Goal: Information Seeking & Learning: Compare options

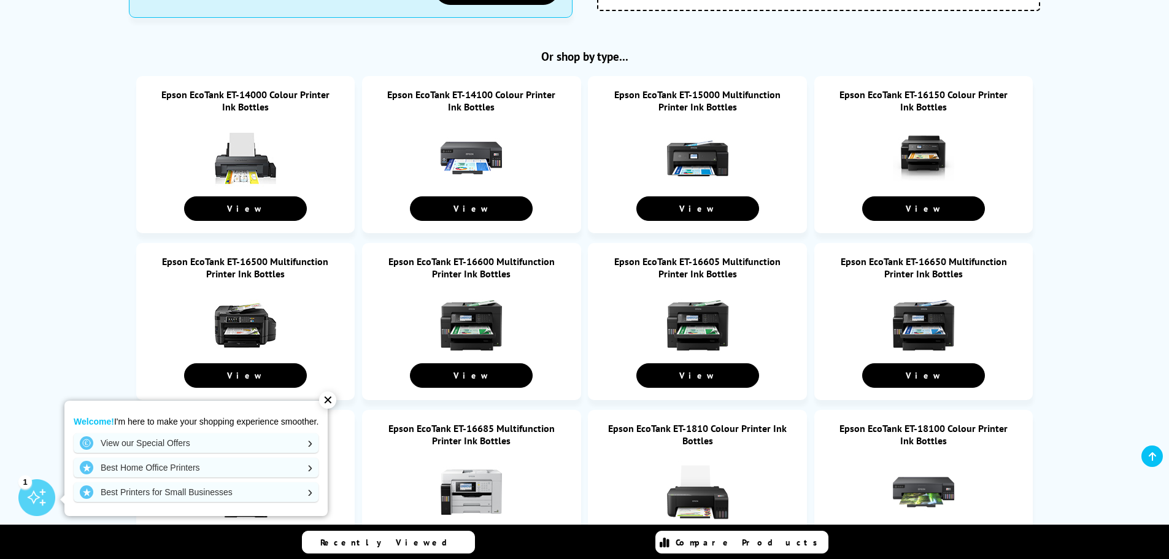
scroll to position [552, 0]
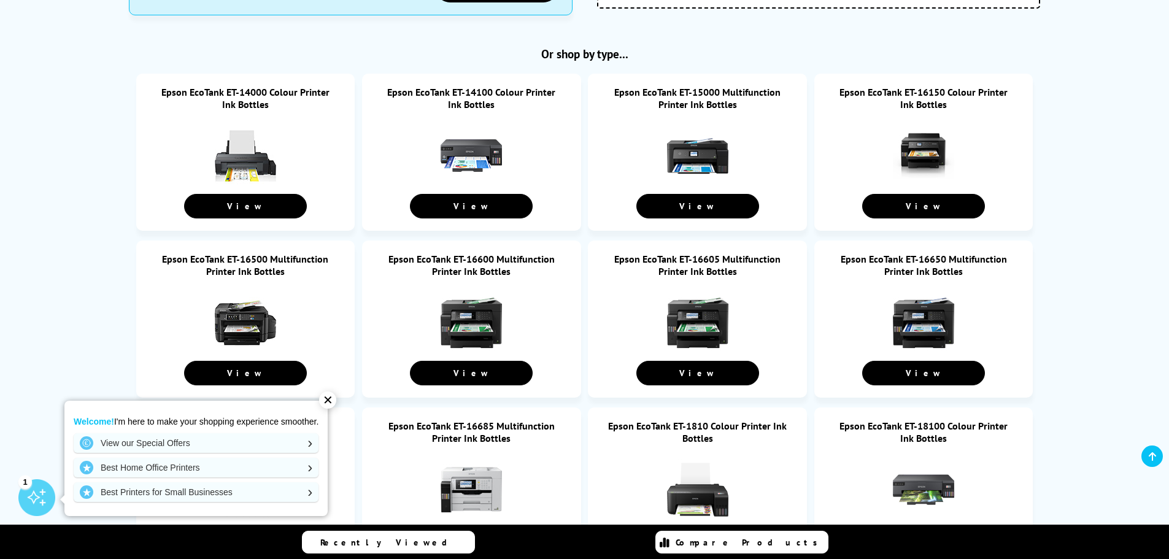
click at [330, 401] on div "✕" at bounding box center [327, 400] width 17 height 17
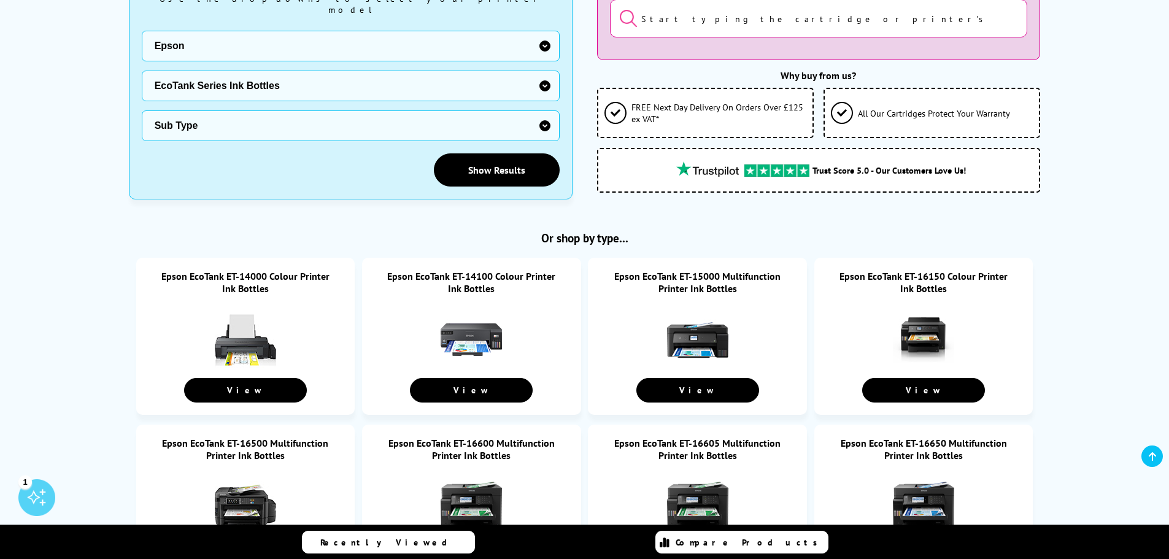
scroll to position [61, 0]
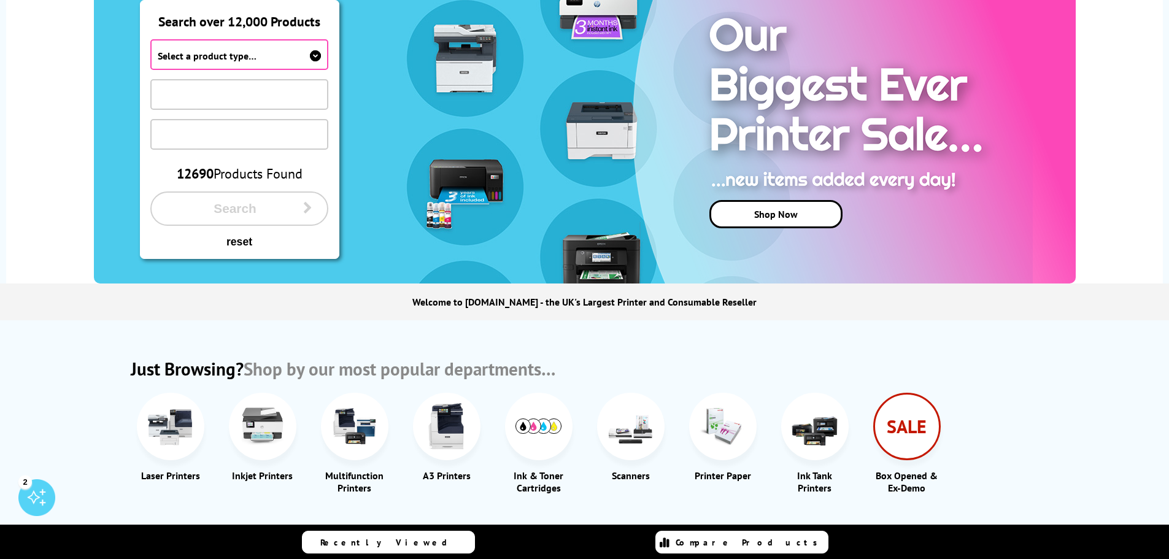
click at [240, 58] on span "Select a product type…" at bounding box center [207, 56] width 99 height 12
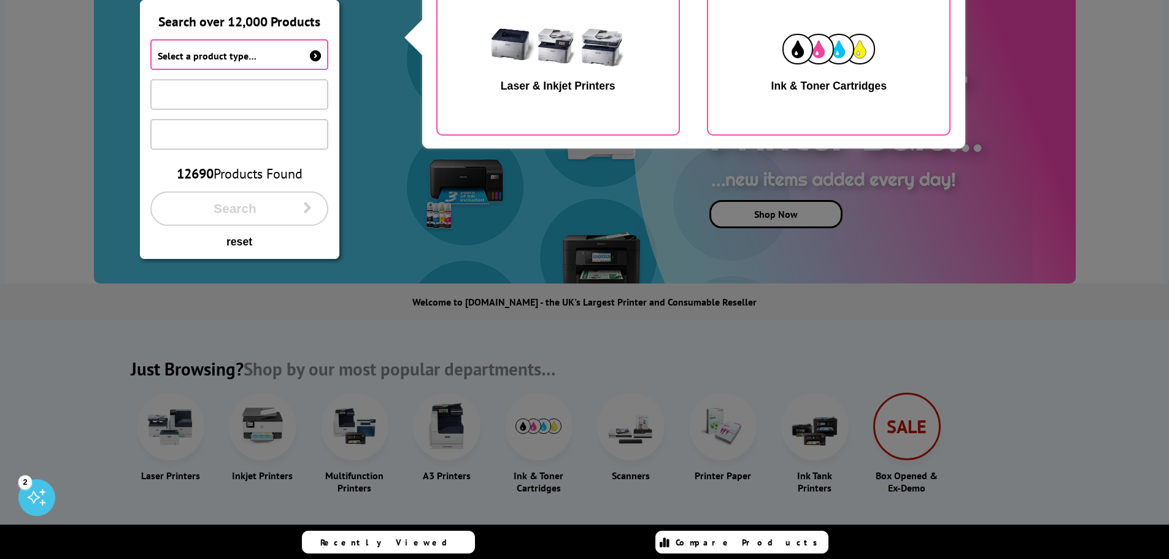
click at [838, 74] on div "button" at bounding box center [829, 48] width 93 height 61
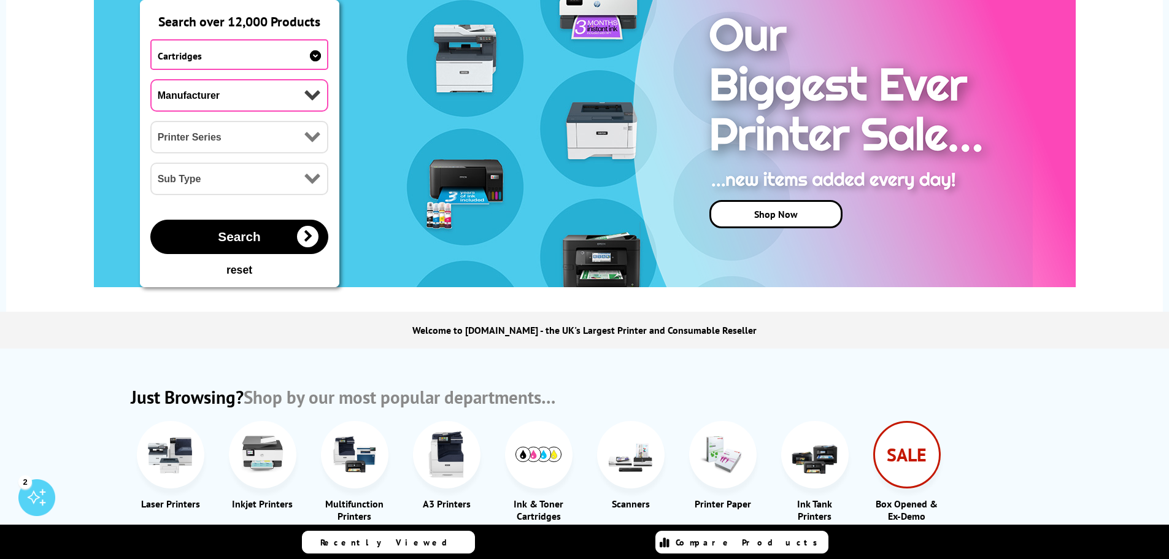
click at [185, 93] on select "Manufacturer Brother Canon Cubify Dell Dymo Epson HP Kodak Konica Minolta Kyoce…" at bounding box center [239, 95] width 179 height 33
select select "12462"
click at [150, 79] on select "Manufacturer Brother Canon Cubify Dell Dymo Epson HP Kodak Konica Minolta Kyoce…" at bounding box center [239, 95] width 179 height 33
click at [195, 143] on select "Printer Series B Series DFX Series DLQ Series EcoTank Series Ink Bottles Expres…" at bounding box center [239, 137] width 179 height 33
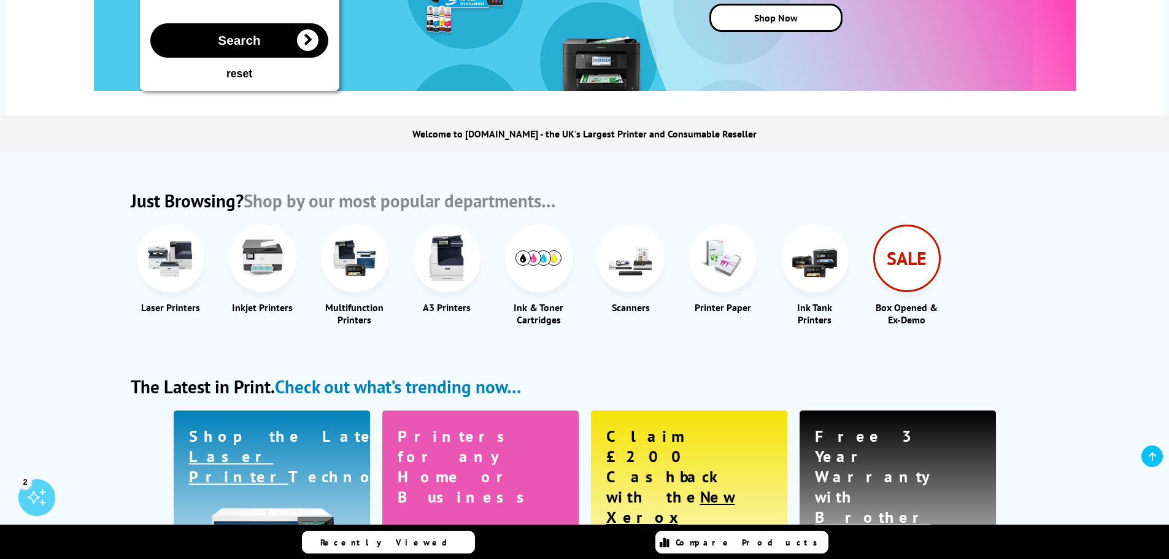
scroll to position [417, 0]
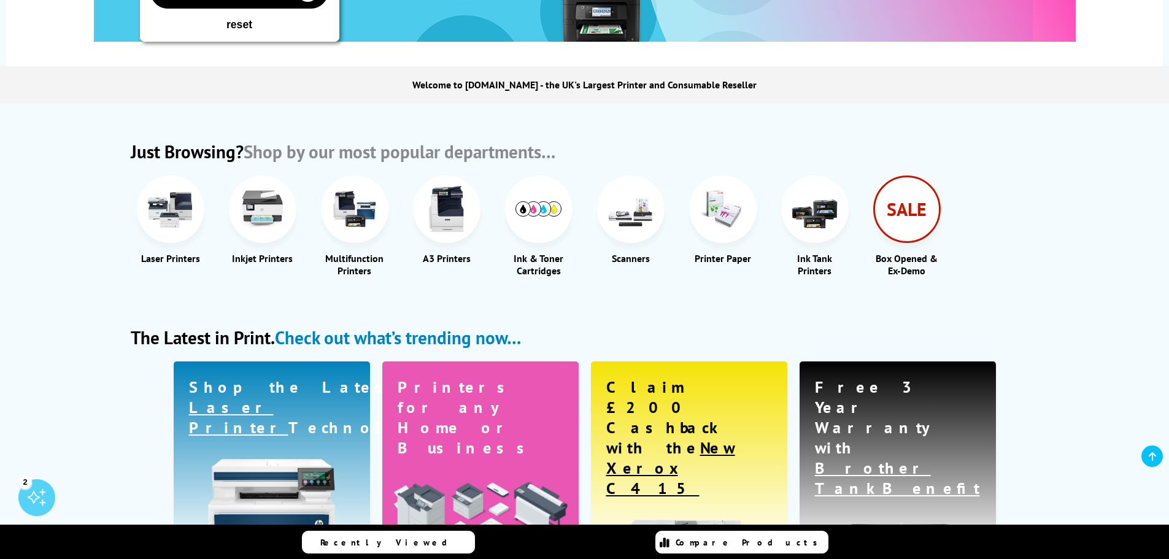
click at [263, 220] on img at bounding box center [262, 209] width 46 height 46
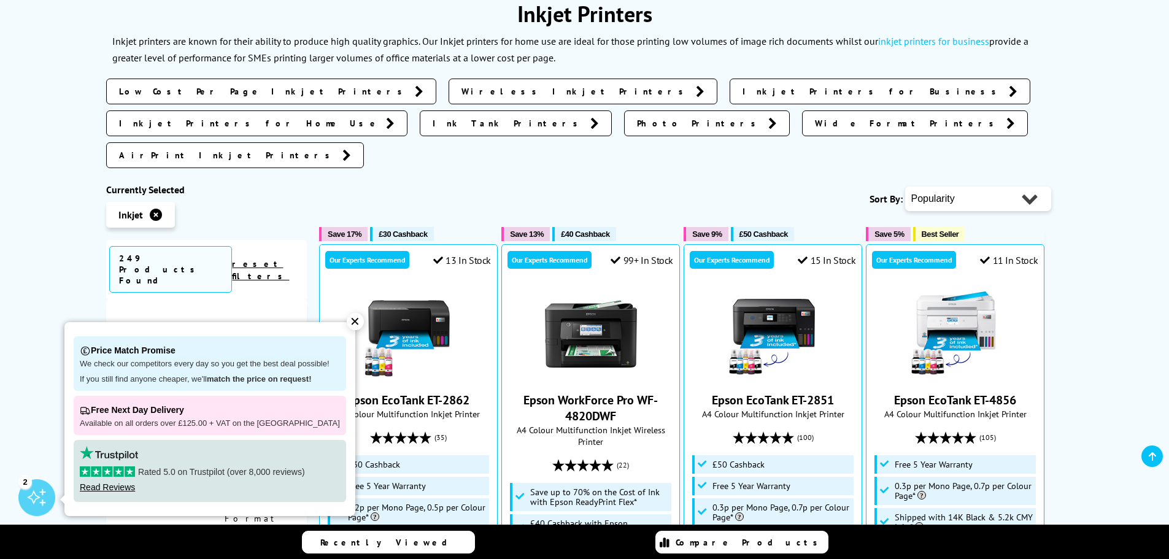
scroll to position [184, 0]
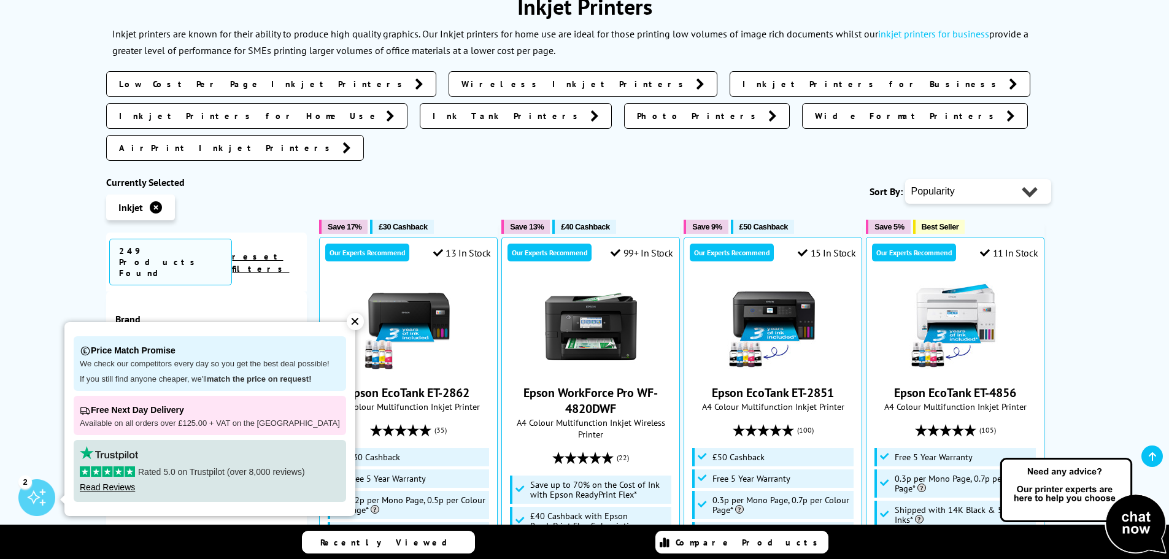
click at [347, 321] on div "✕" at bounding box center [355, 321] width 17 height 17
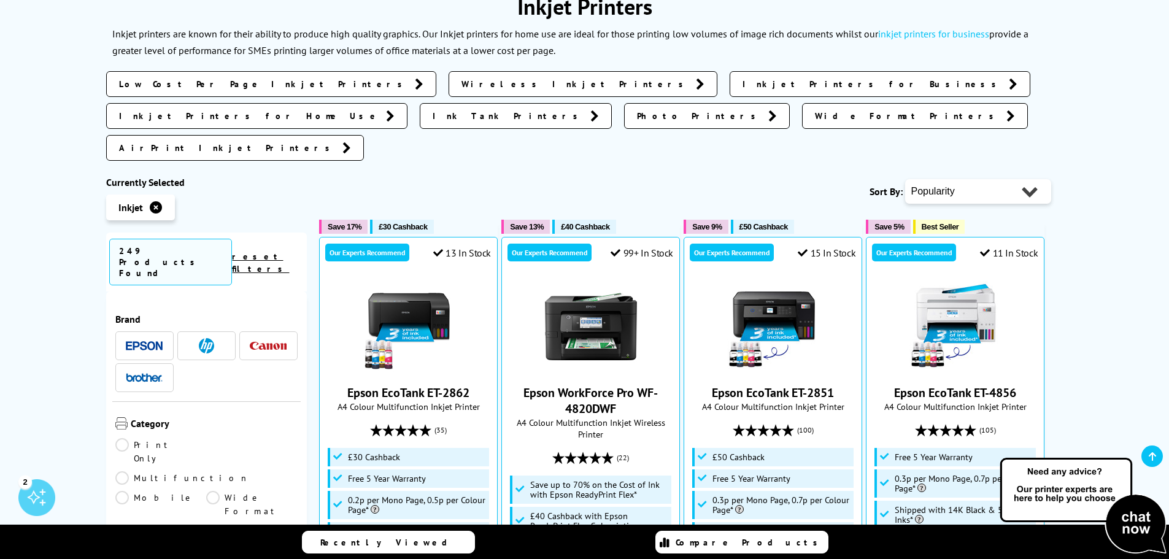
click at [147, 341] on img at bounding box center [144, 345] width 37 height 9
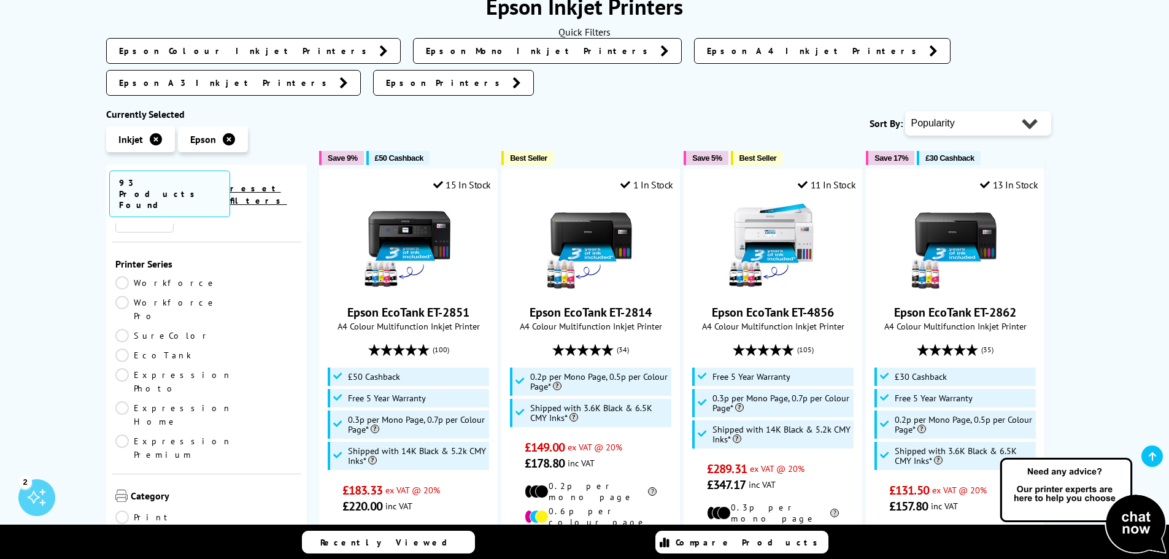
scroll to position [61, 0]
click at [207, 379] on link "EcoTank" at bounding box center [160, 386] width 91 height 14
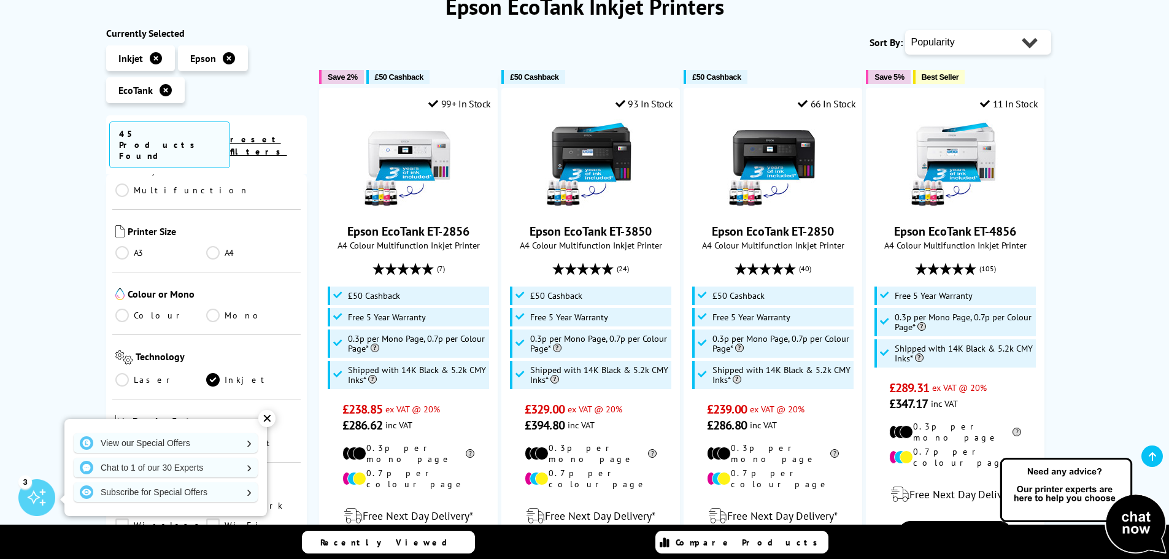
scroll to position [307, 0]
click at [216, 490] on link "Network" at bounding box center [251, 497] width 91 height 14
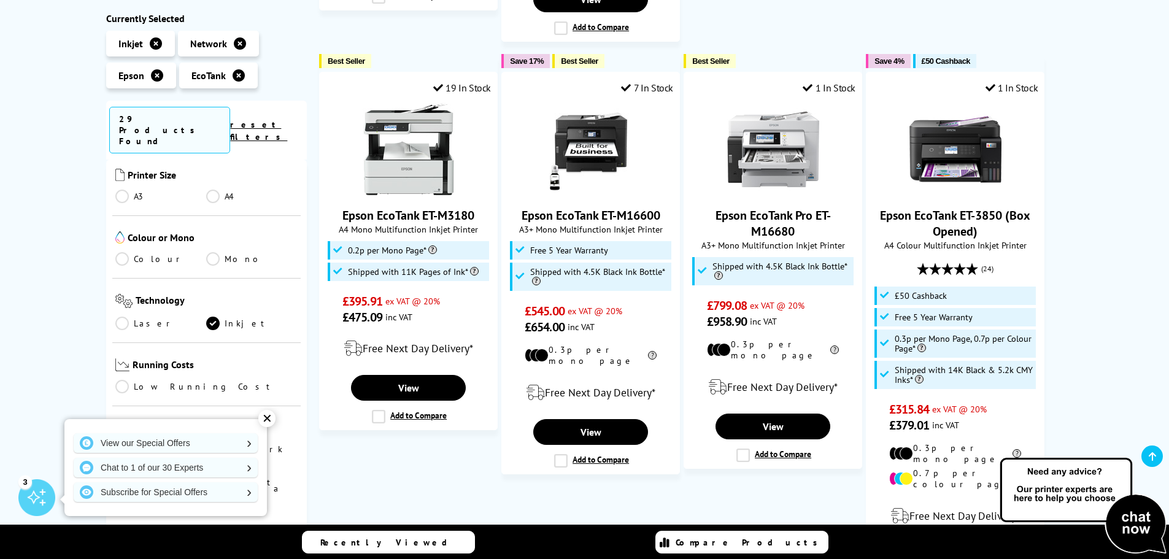
scroll to position [1228, 0]
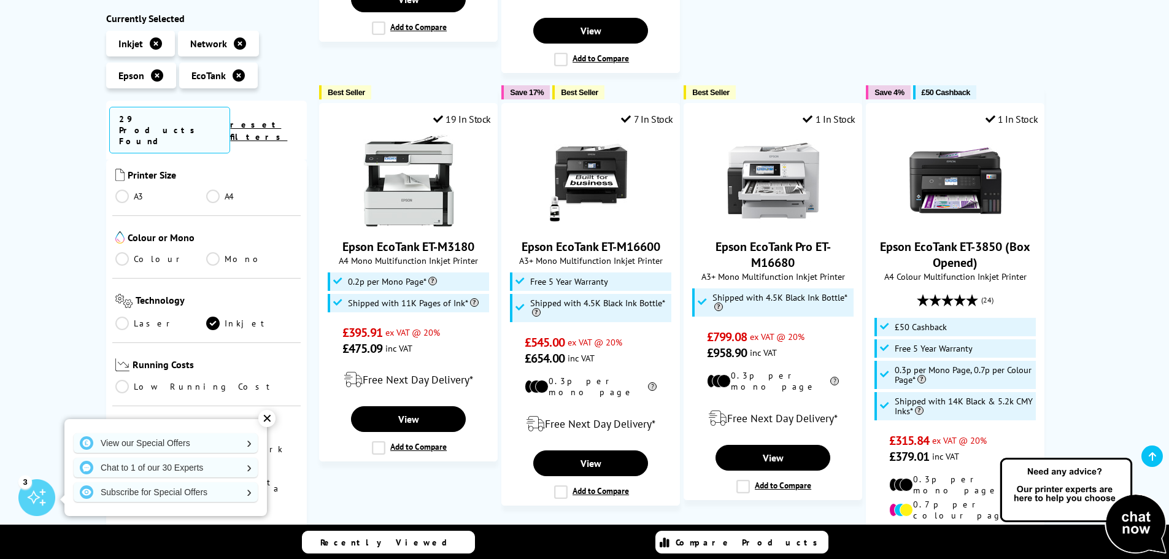
click at [124, 462] on link "Wireless" at bounding box center [160, 469] width 91 height 14
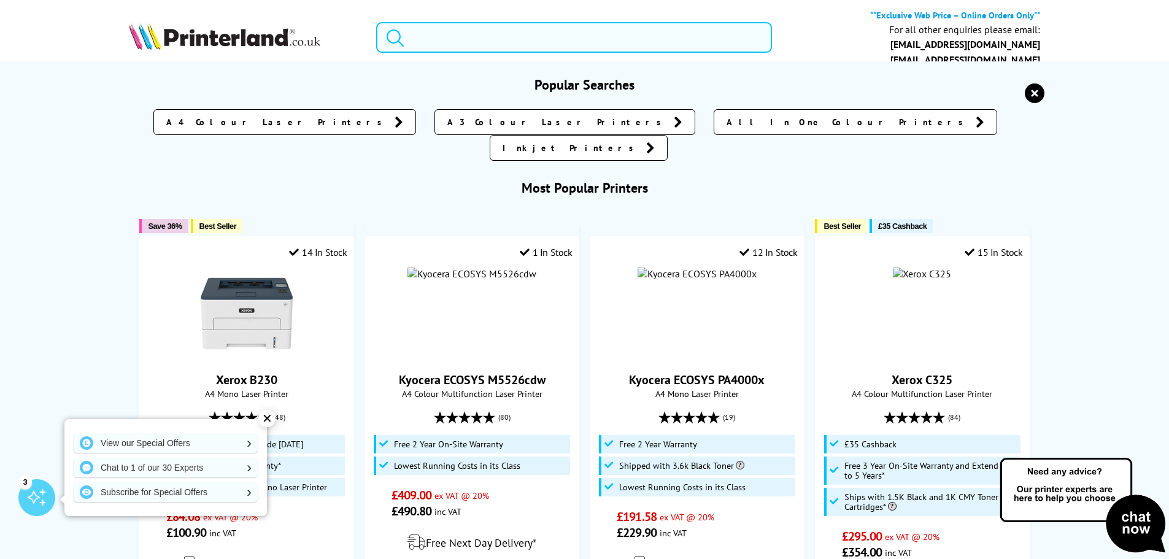
click at [508, 42] on input "search" at bounding box center [574, 37] width 396 height 31
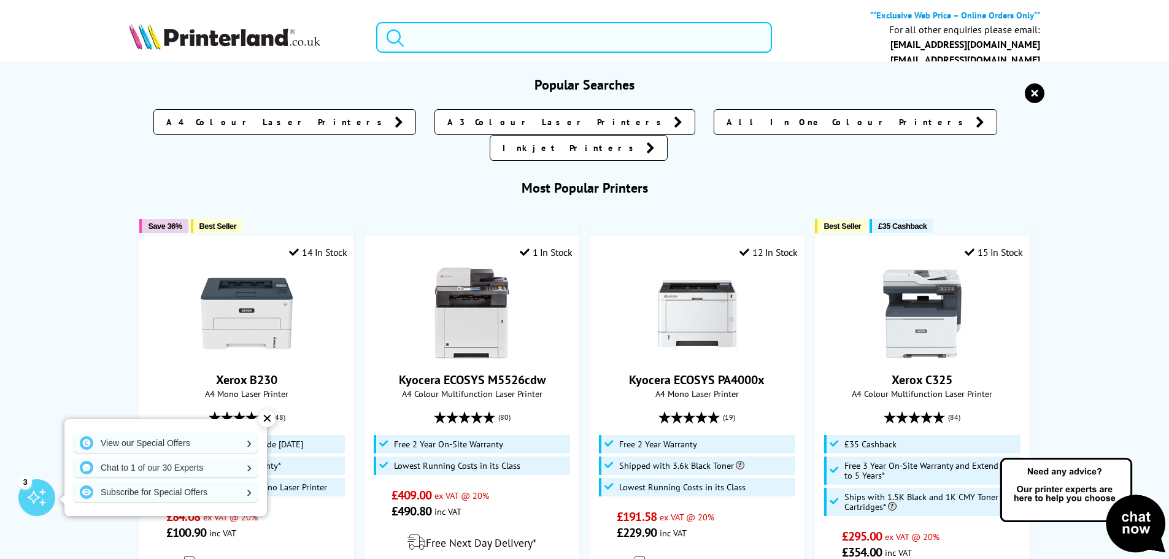
paste input "EPSON EcoTank ET-2876 All-in-One Wireless Inkjet Printer"
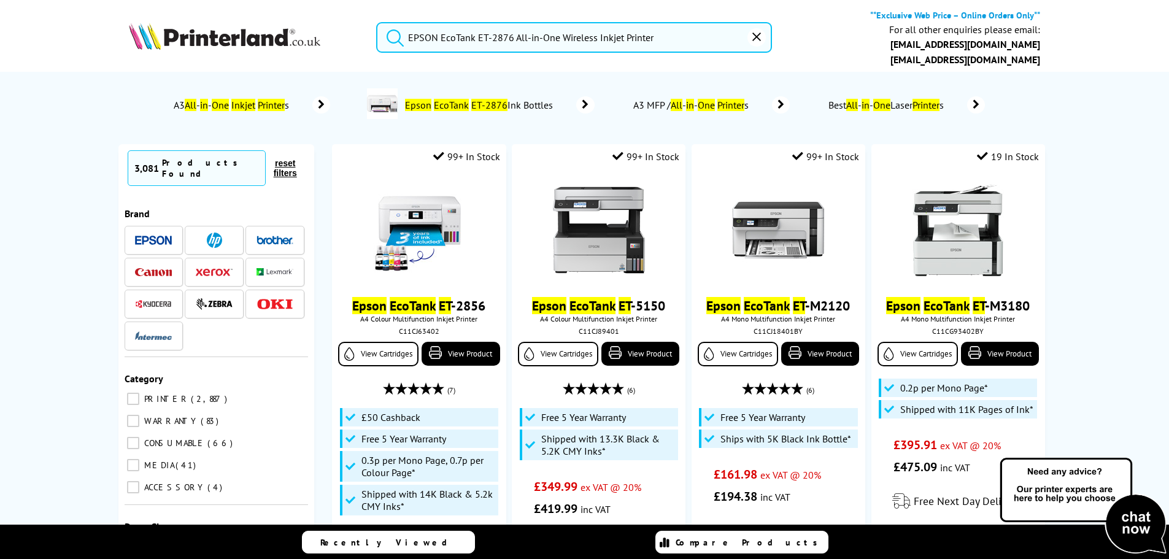
drag, startPoint x: 514, startPoint y: 39, endPoint x: 841, endPoint y: 50, distance: 327.9
click at [841, 52] on div "EPSON EcoTank ET-2876 All-in-One Wireless Inkjet Printer **Exclusive Web Price …" at bounding box center [585, 40] width 982 height 63
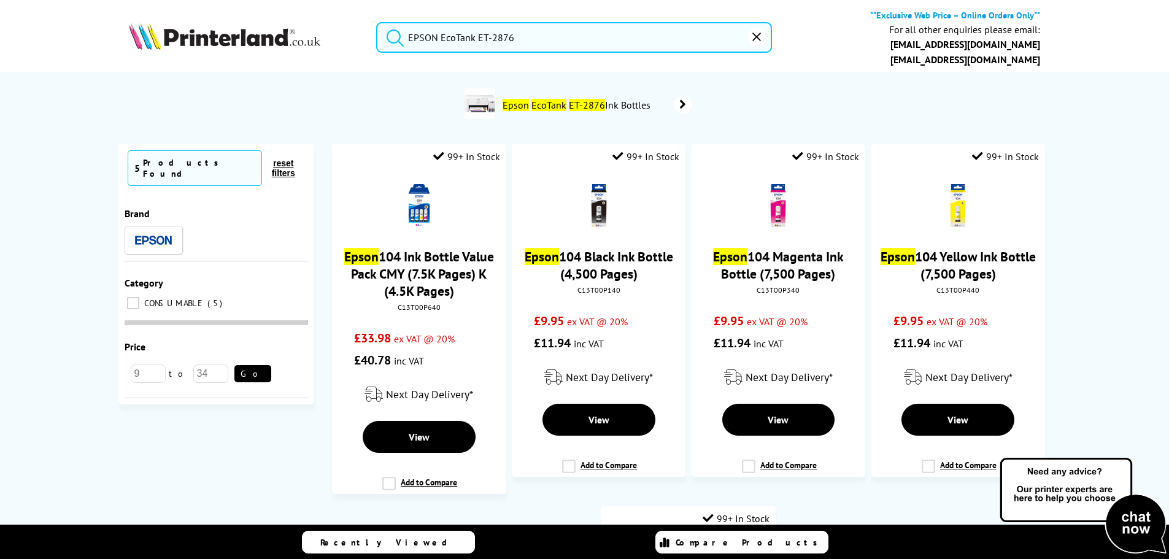
click at [377, 22] on button "submit" at bounding box center [392, 35] width 31 height 27
drag, startPoint x: 476, startPoint y: 36, endPoint x: 366, endPoint y: 37, distance: 109.9
click at [366, 37] on div "EPSON EcoTank ET-2876" at bounding box center [566, 37] width 411 height 31
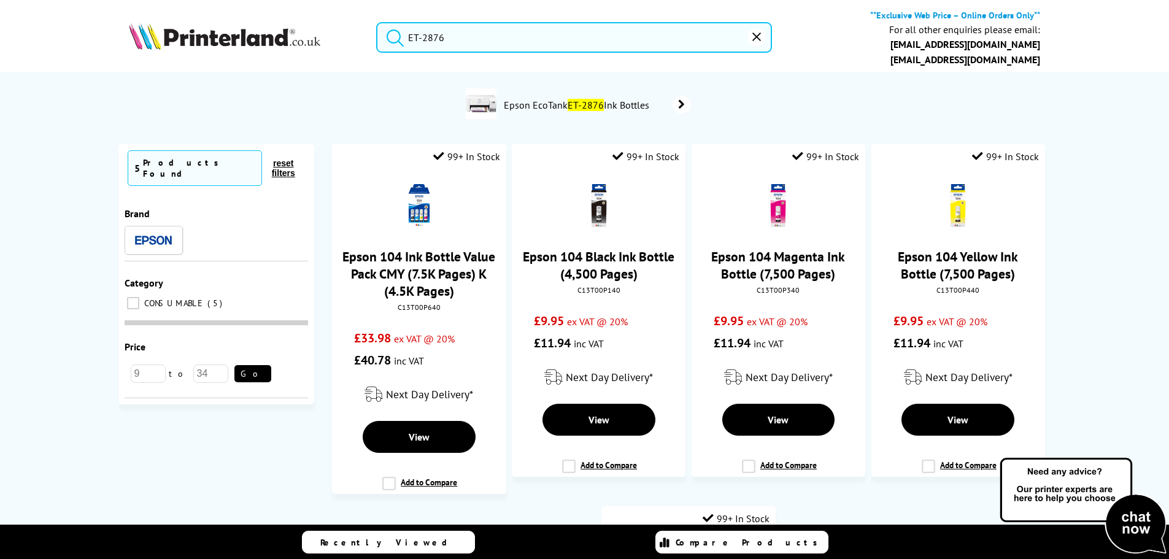
click at [377, 22] on button "submit" at bounding box center [392, 35] width 31 height 27
drag, startPoint x: 433, startPoint y: 38, endPoint x: 496, endPoint y: 36, distance: 62.7
click at [492, 37] on input "ET-2876" at bounding box center [574, 37] width 396 height 31
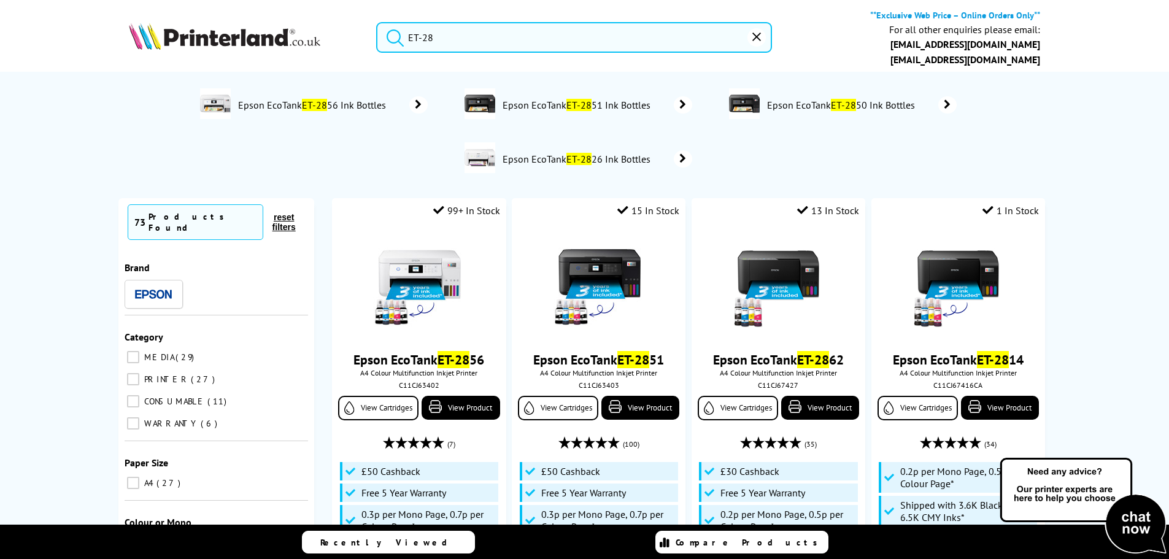
type input "ET-28"
click at [377, 22] on button "submit" at bounding box center [392, 35] width 31 height 27
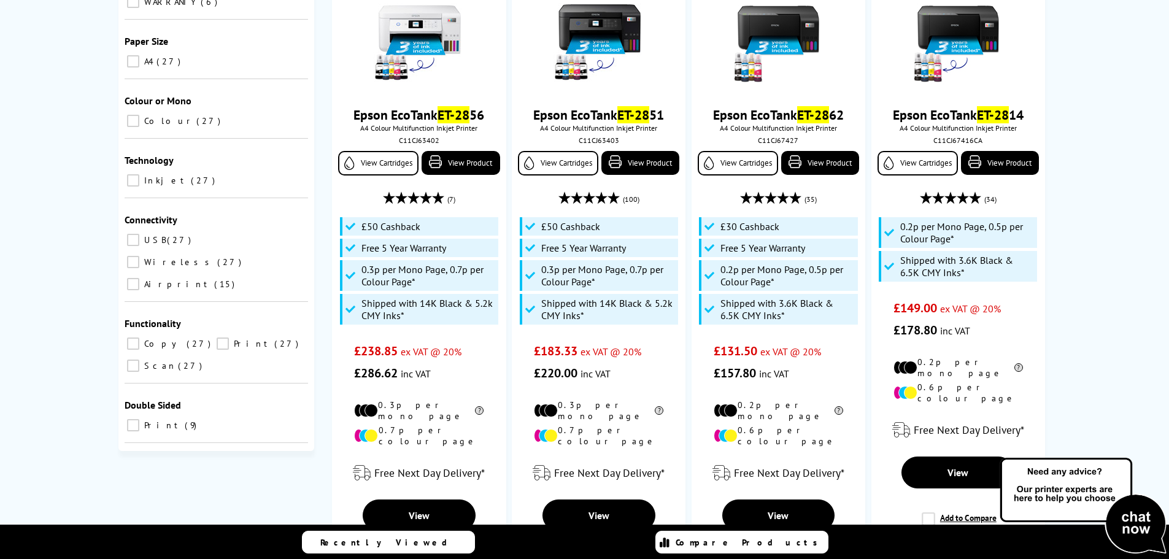
scroll to position [184, 0]
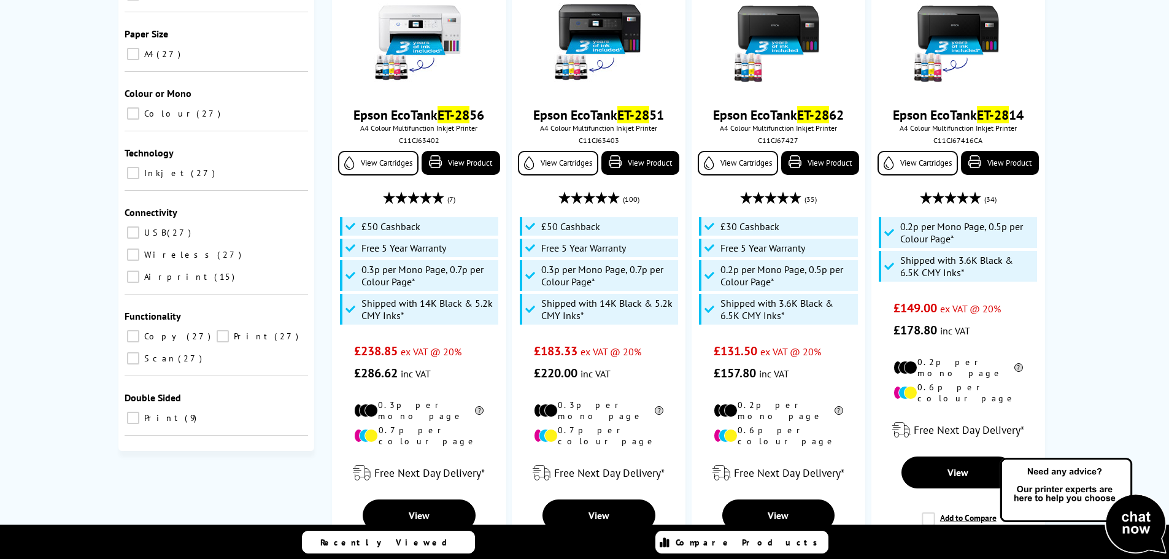
click at [153, 271] on span "Airprint" at bounding box center [177, 276] width 72 height 11
click at [139, 271] on input "Airprint 15" at bounding box center [133, 277] width 12 height 12
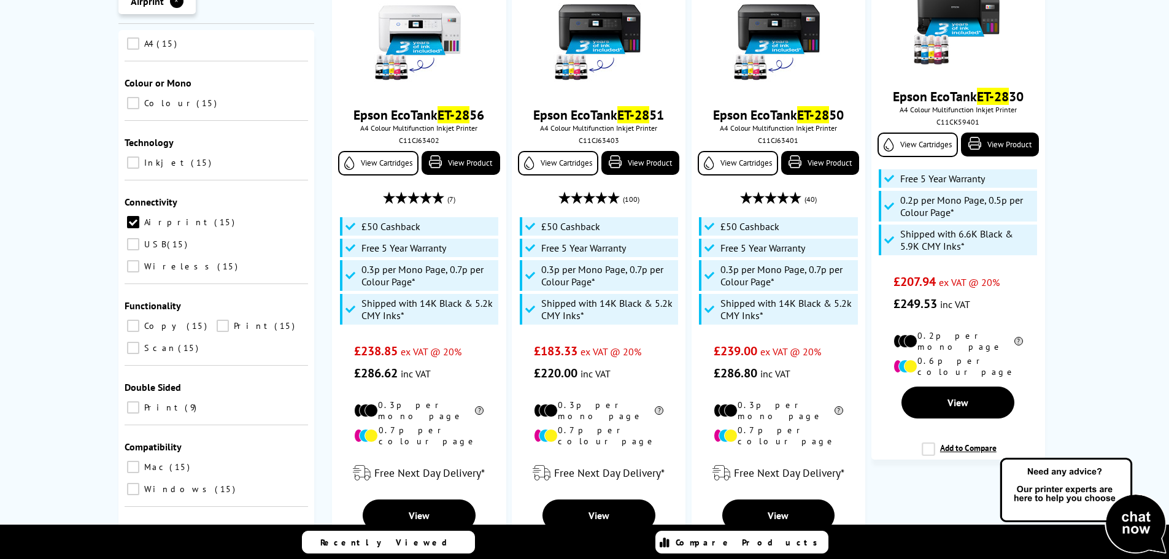
scroll to position [209, 0]
click at [135, 338] on input "Scan 15" at bounding box center [133, 344] width 12 height 12
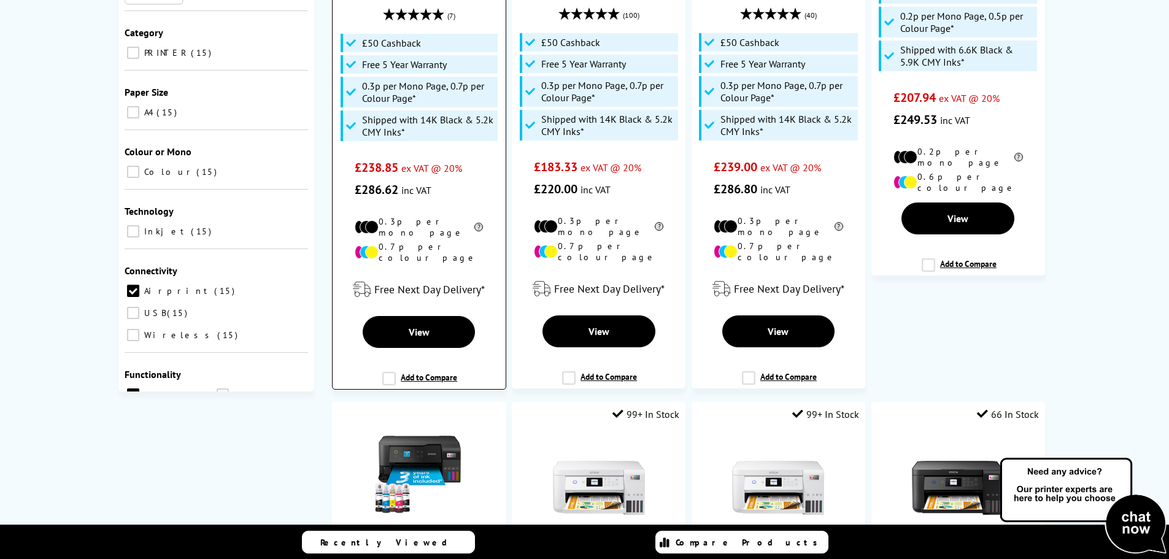
scroll to position [430, 0]
click at [386, 371] on label "Add to Compare" at bounding box center [419, 382] width 75 height 23
click at [0, 0] on input "Add to Compare" at bounding box center [0, 0] width 0 height 0
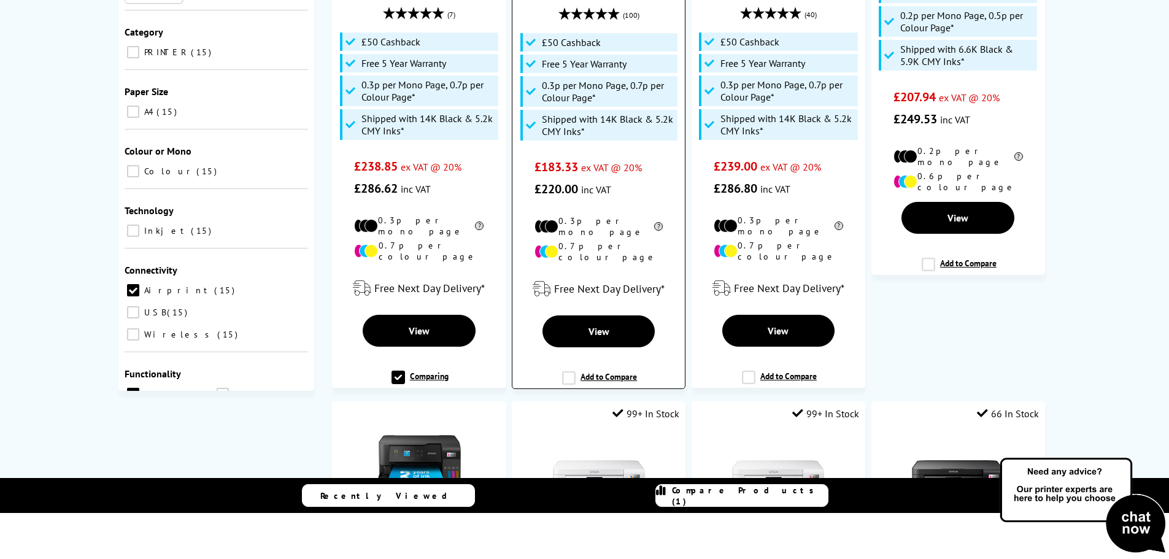
scroll to position [429, 0]
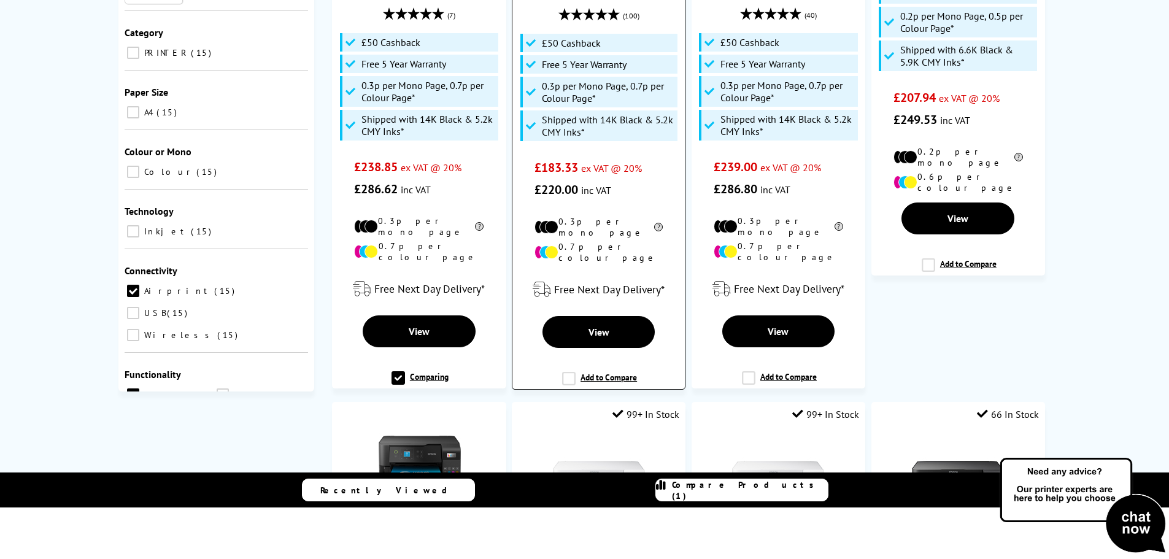
click at [565, 372] on label "Add to Compare" at bounding box center [599, 383] width 75 height 23
click at [0, 0] on input "Add to Compare" at bounding box center [0, 0] width 0 height 0
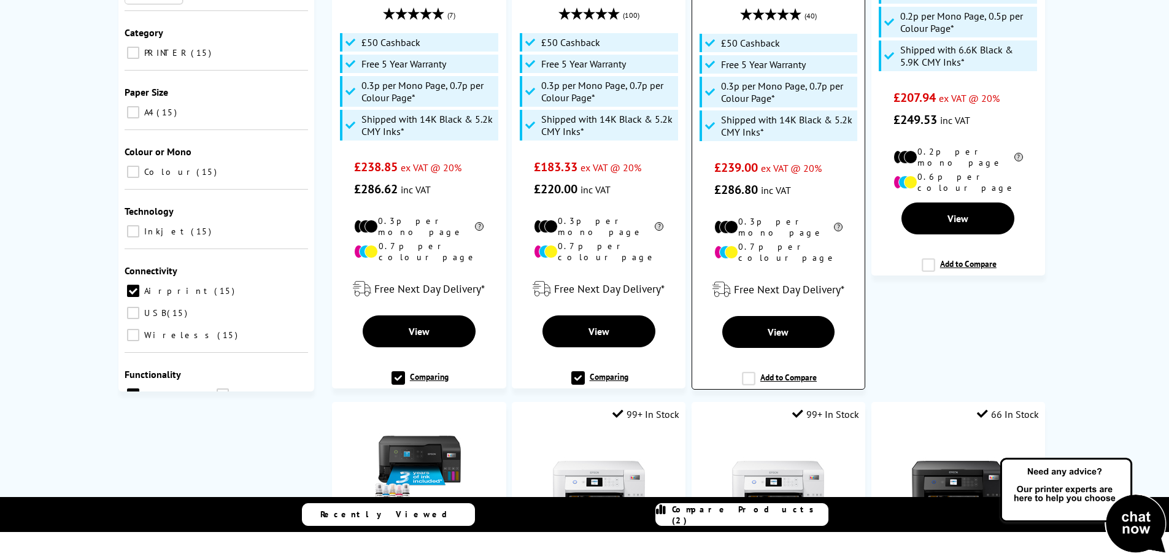
click at [751, 372] on label "Add to Compare" at bounding box center [779, 383] width 75 height 23
click at [0, 0] on input "Add to Compare" at bounding box center [0, 0] width 0 height 0
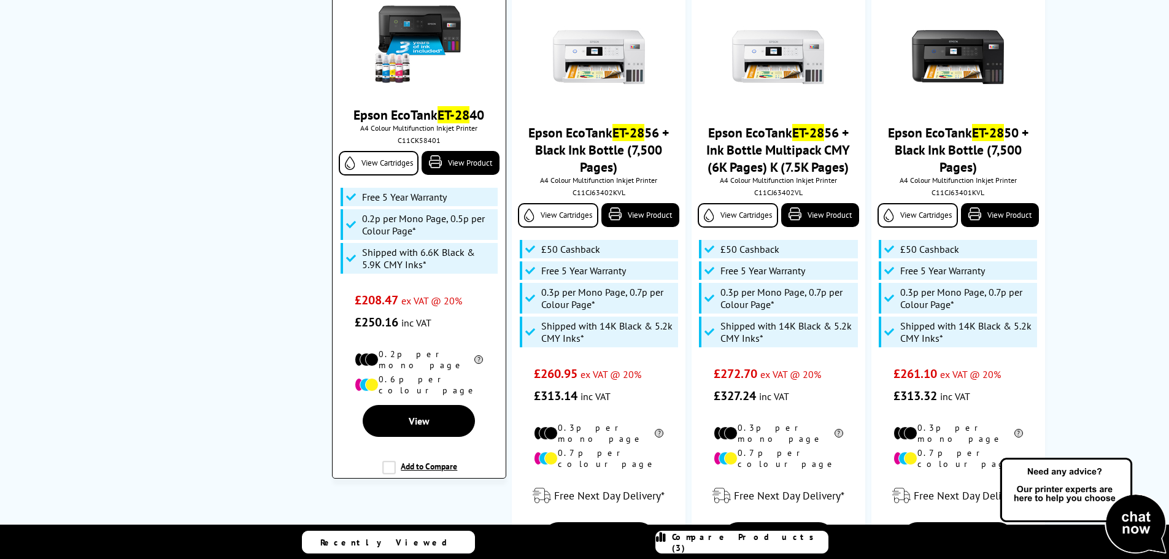
scroll to position [859, 0]
click at [392, 460] on label "Add to Compare" at bounding box center [419, 471] width 75 height 23
click at [0, 0] on input "Add to Compare" at bounding box center [0, 0] width 0 height 0
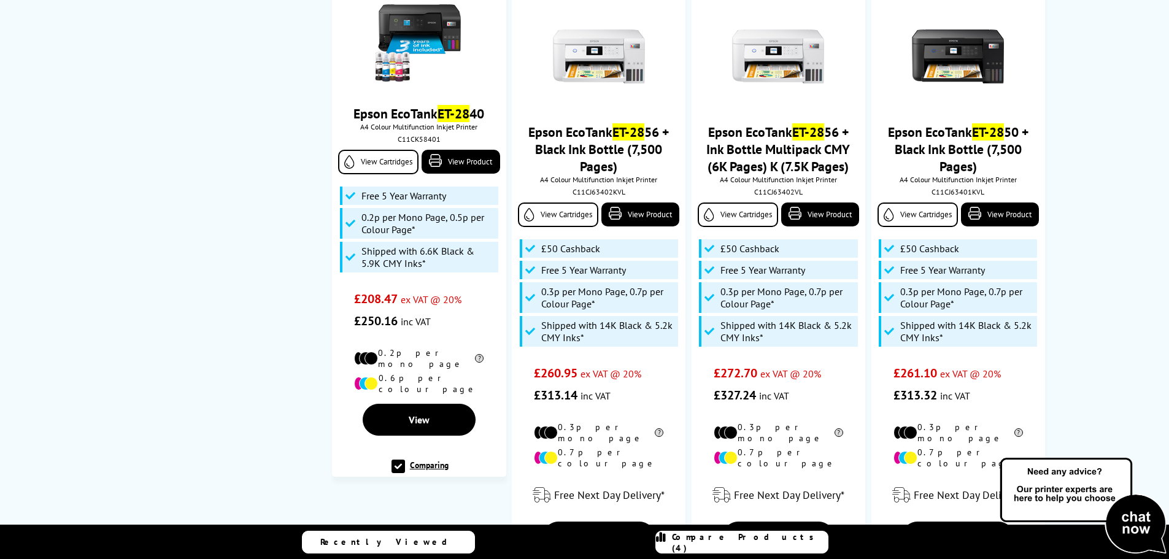
click at [427, 460] on label "Comparing" at bounding box center [420, 471] width 57 height 23
click at [0, 0] on input "Comparing" at bounding box center [0, 0] width 0 height 0
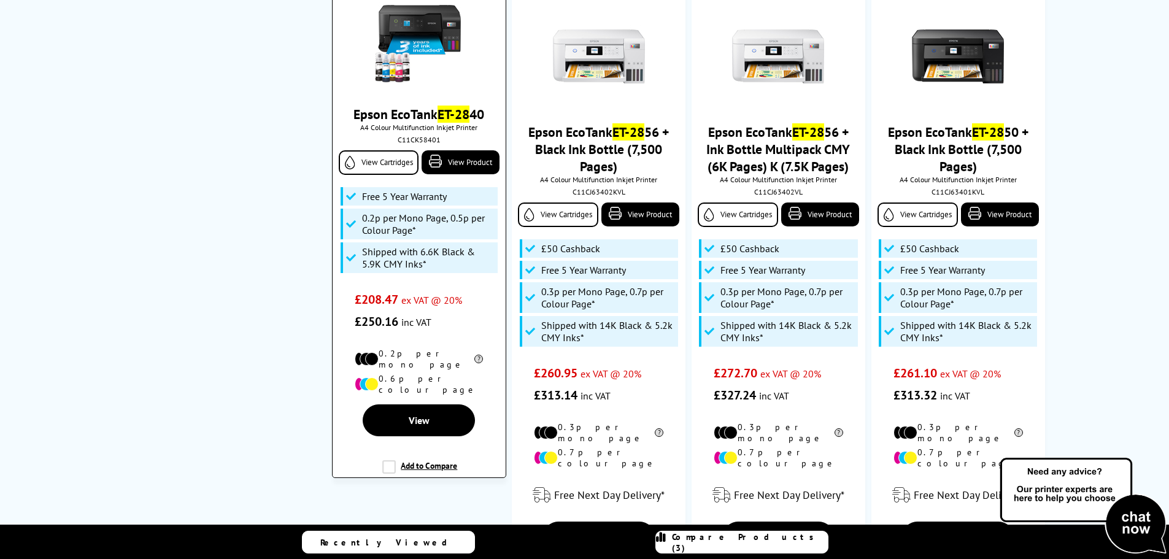
click at [388, 460] on label "Add to Compare" at bounding box center [419, 471] width 75 height 23
click at [0, 0] on input "Add to Compare" at bounding box center [0, 0] width 0 height 0
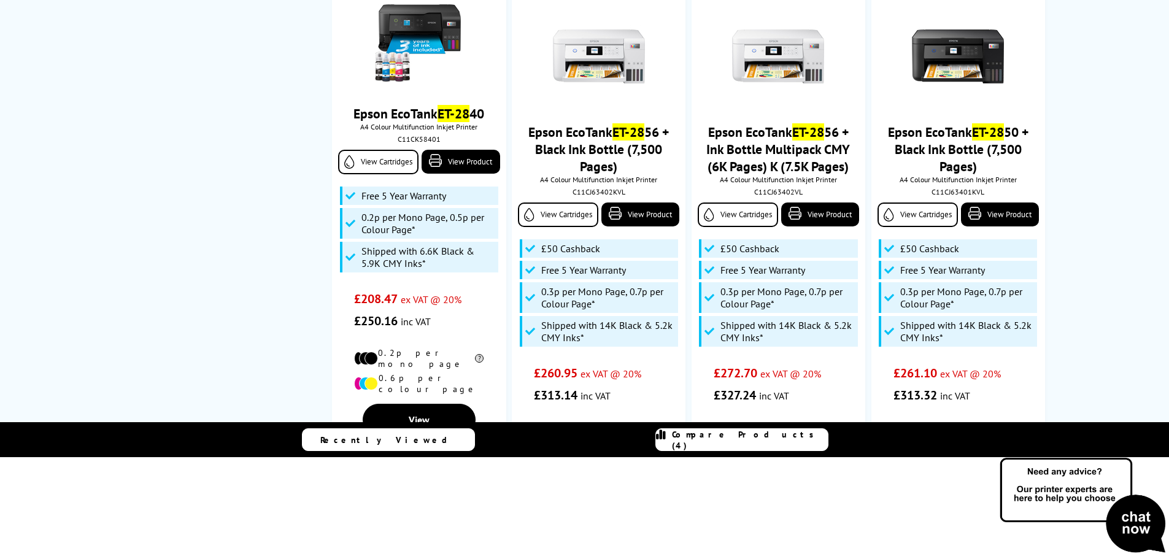
scroll to position [859, 0]
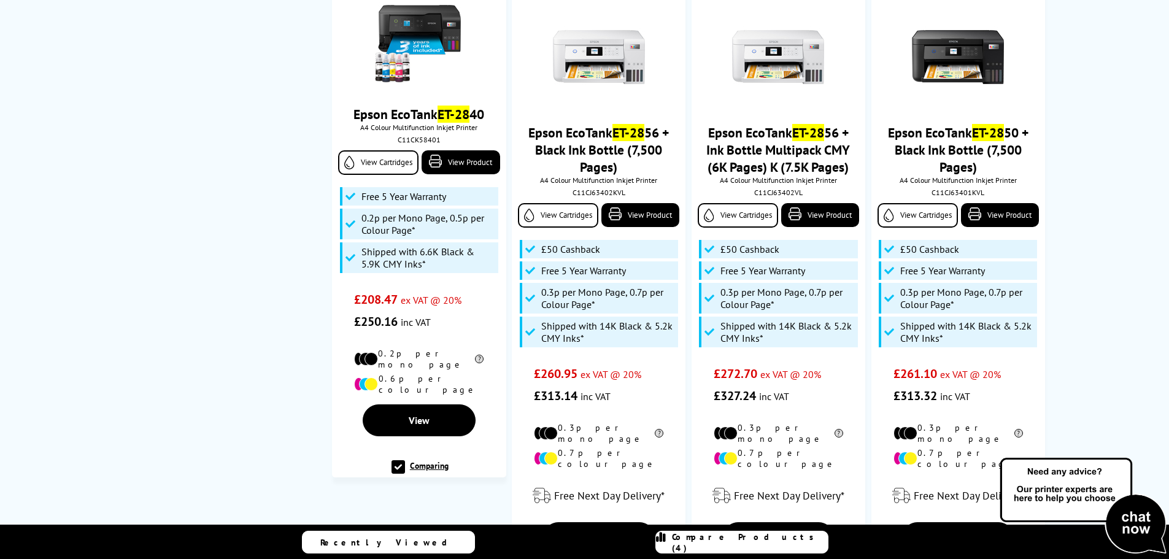
click at [756, 546] on span "Compare Products (4)" at bounding box center [750, 543] width 156 height 22
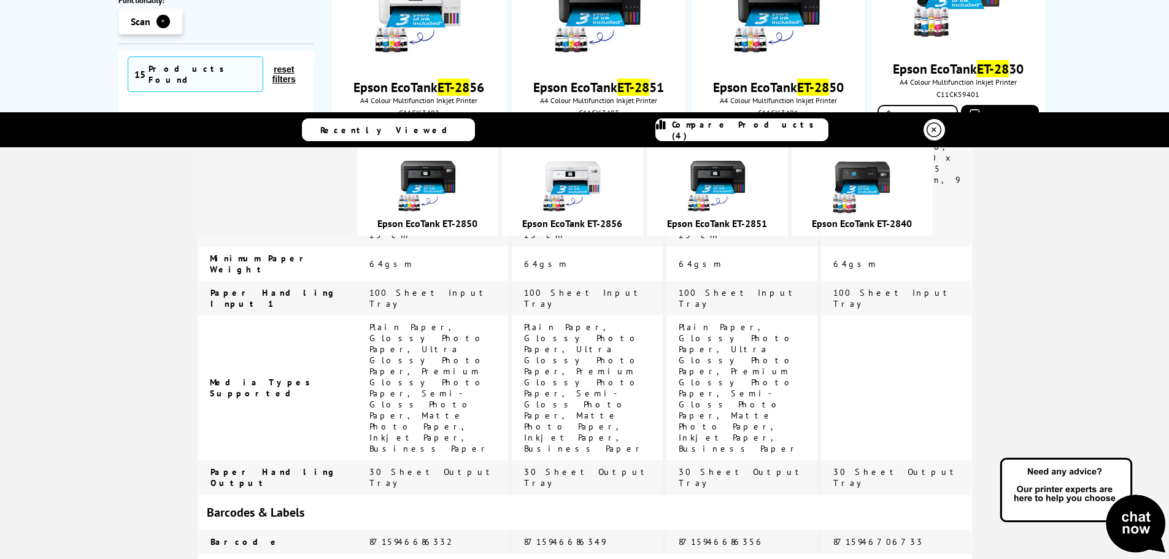
scroll to position [245, 0]
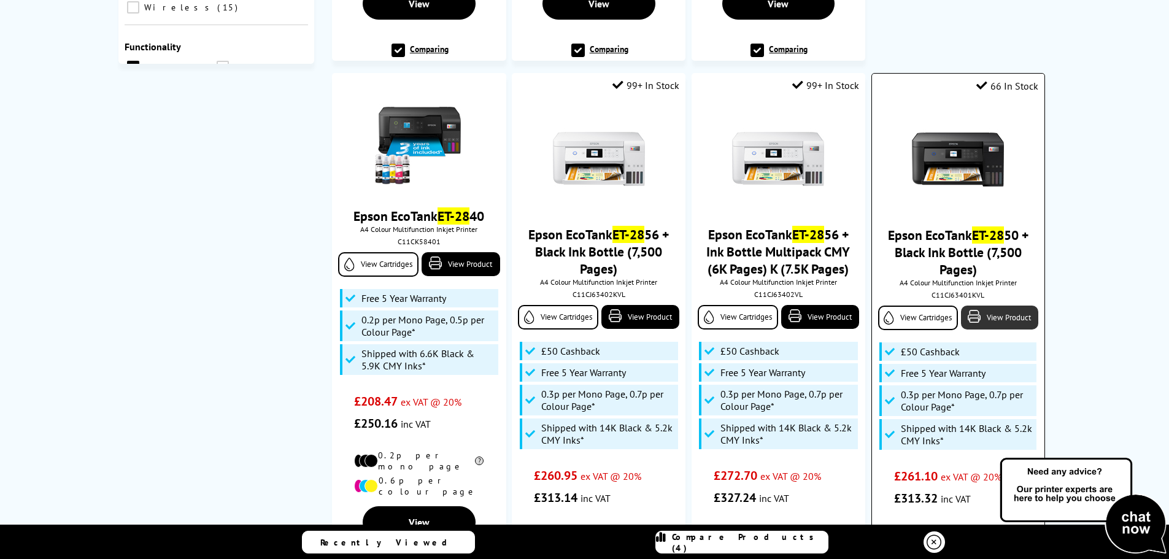
scroll to position [734, 0]
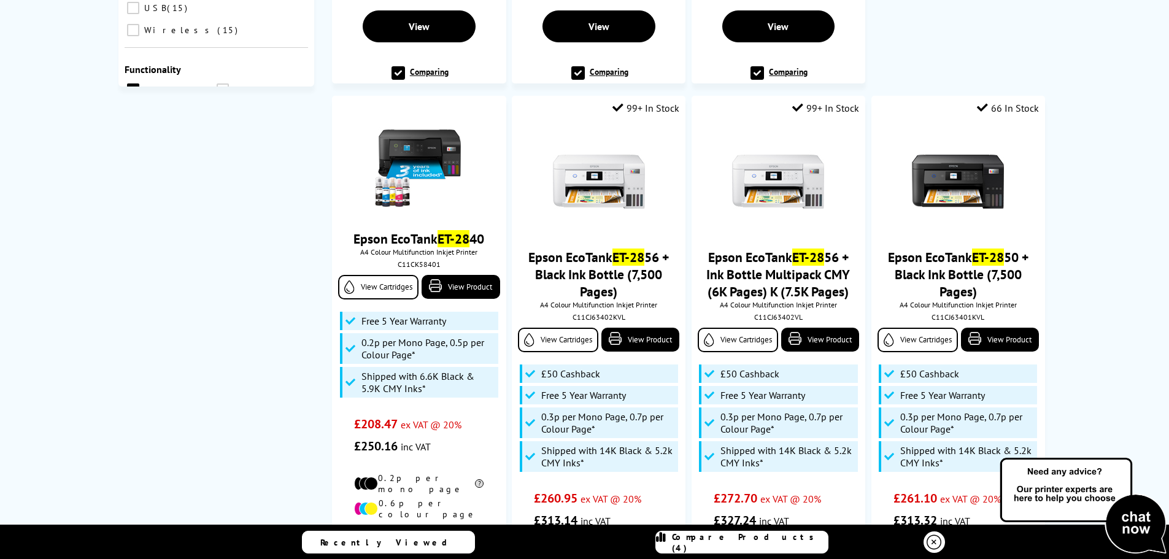
click at [743, 540] on span "Compare Products (4)" at bounding box center [750, 543] width 156 height 22
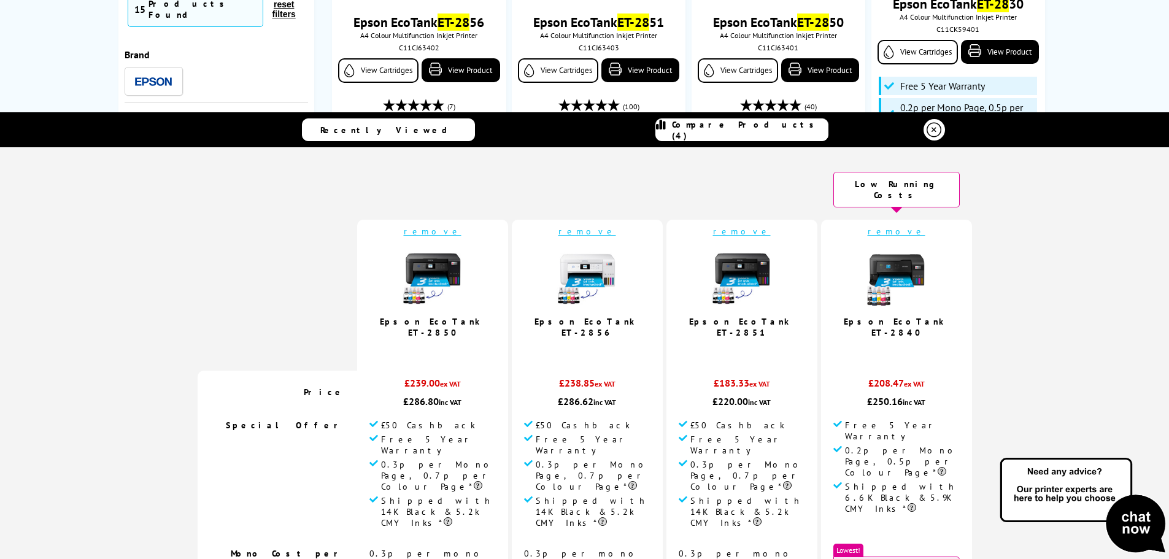
scroll to position [304, 0]
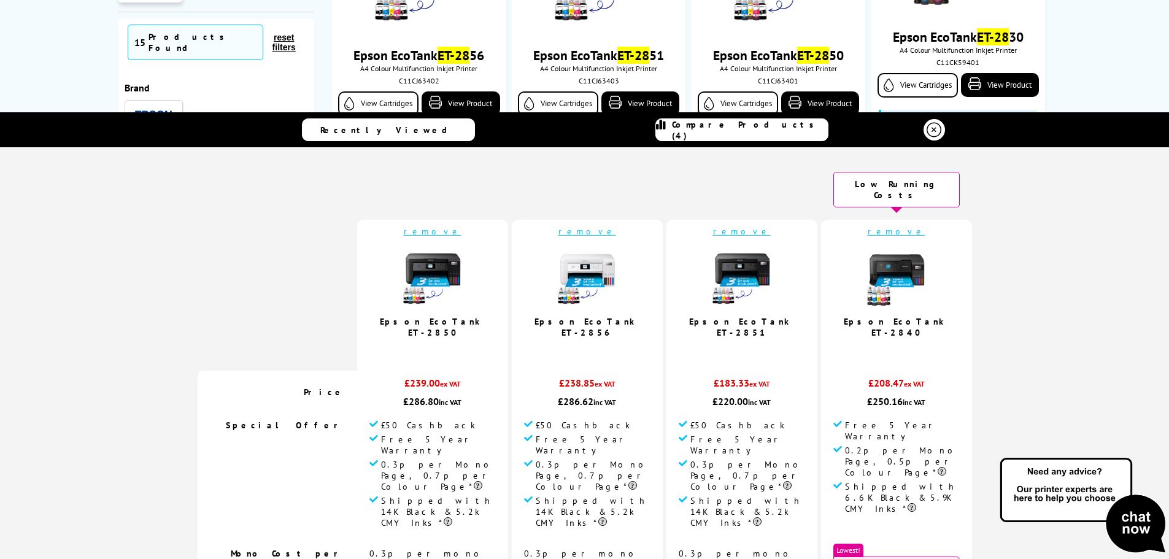
click at [927, 125] on icon at bounding box center [934, 130] width 15 height 15
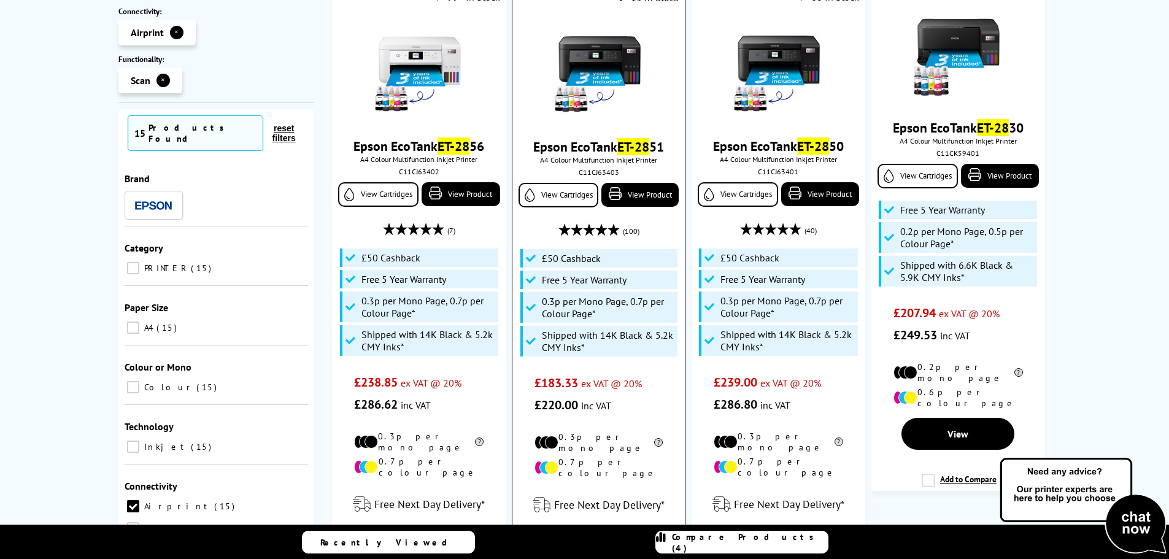
scroll to position [243, 0]
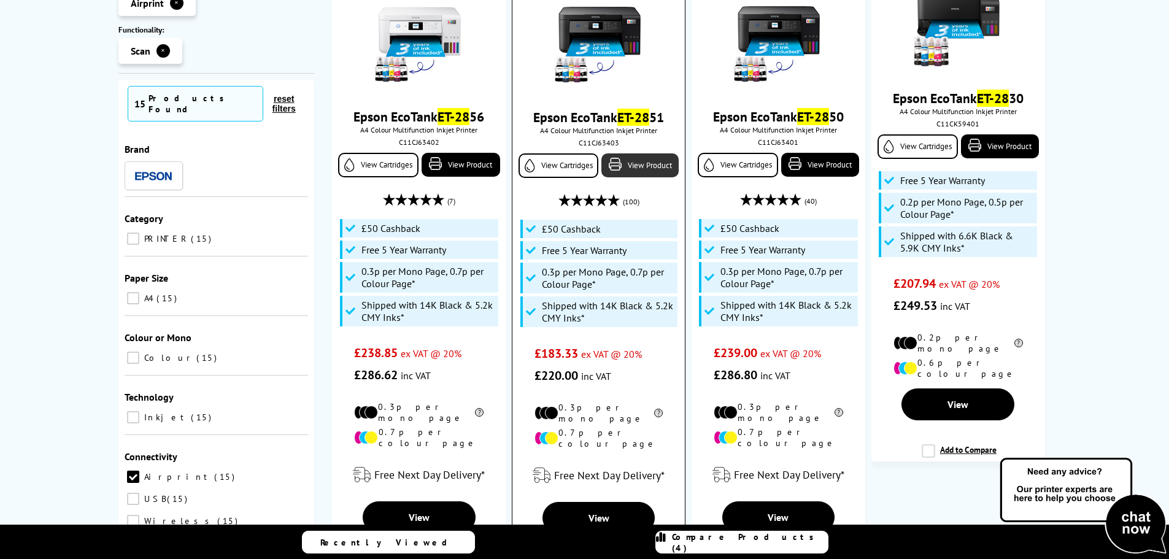
click at [638, 164] on link "View Product" at bounding box center [639, 165] width 77 height 24
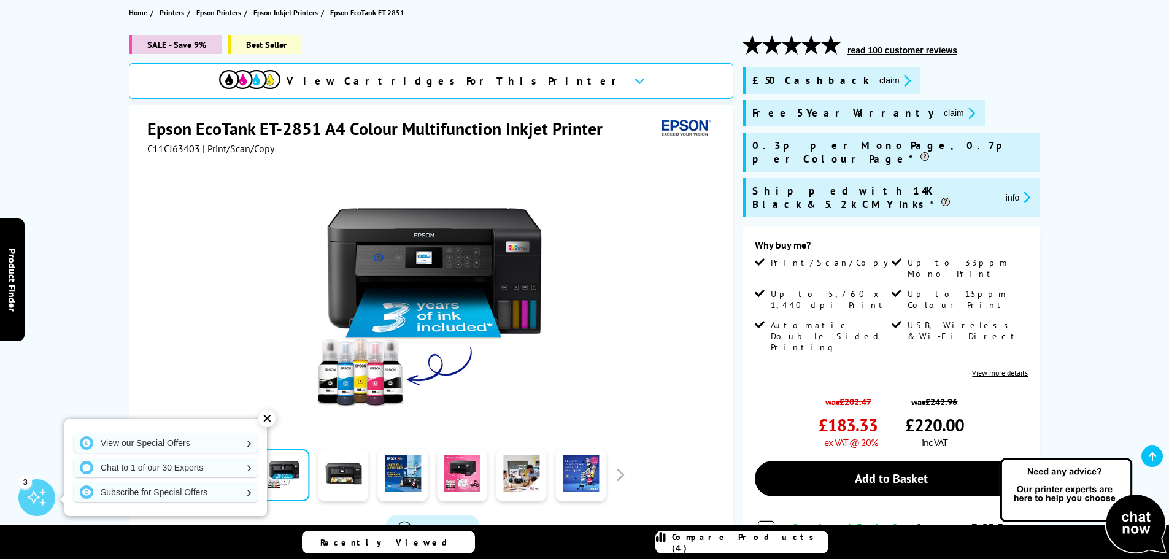
scroll to position [123, 0]
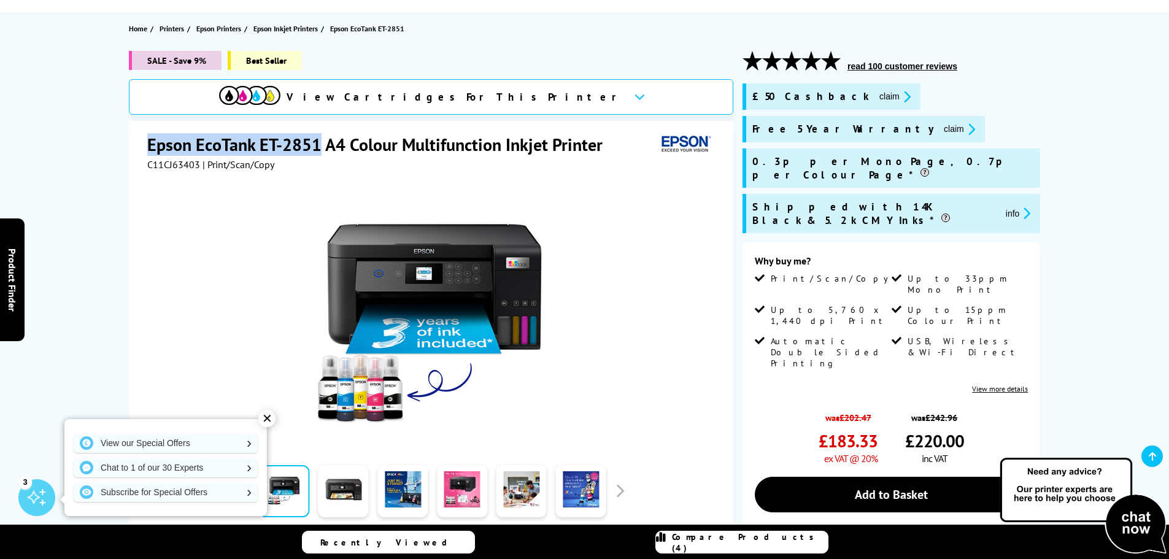
drag, startPoint x: 145, startPoint y: 142, endPoint x: 358, endPoint y: 64, distance: 226.2
click at [318, 142] on div "Epson EcoTank ET-2851 A4 Colour Multifunction Inkjet Printer C11CJ63403 | Print…" at bounding box center [431, 385] width 605 height 529
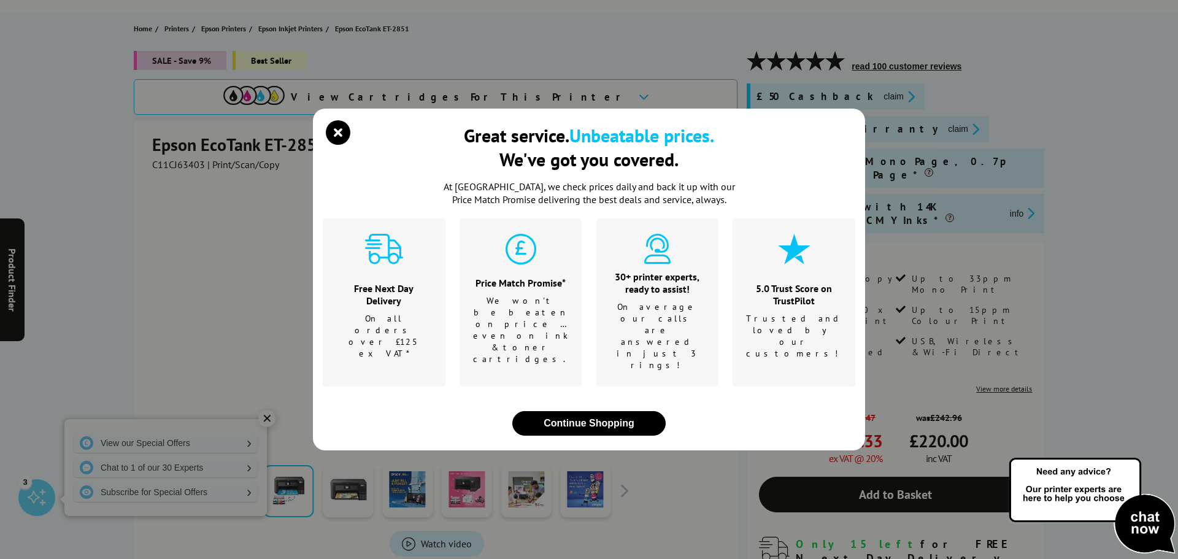
click at [245, 298] on div "Great service. Unbeatable prices. We've got you covered. At [GEOGRAPHIC_DATA], …" at bounding box center [589, 279] width 1178 height 559
click at [335, 145] on icon "close modal" at bounding box center [338, 132] width 25 height 25
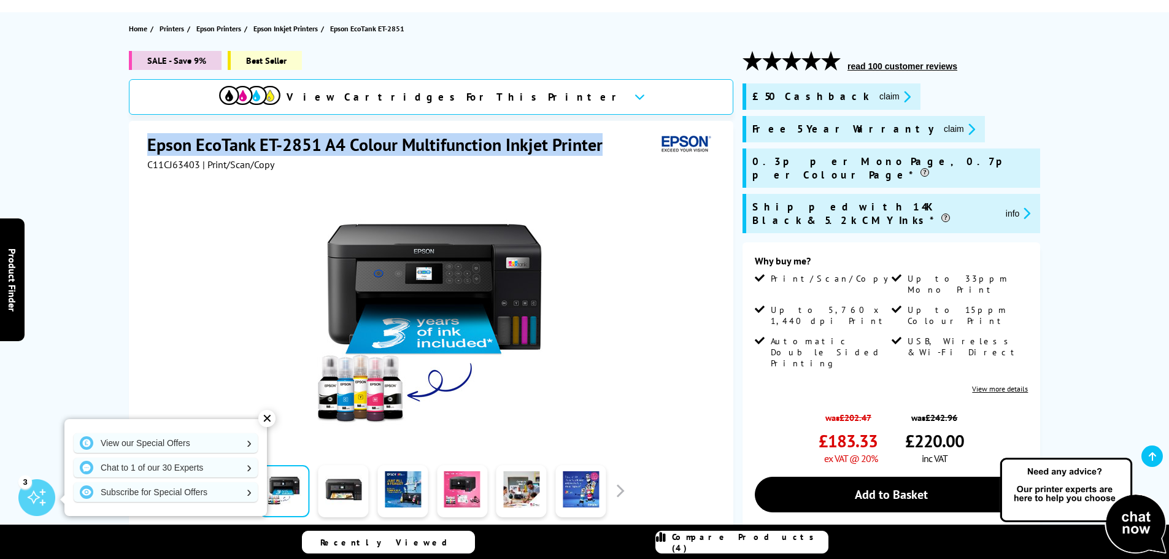
drag, startPoint x: 147, startPoint y: 142, endPoint x: 608, endPoint y: 149, distance: 461.6
click at [608, 149] on h1 "Epson EcoTank ET-2851 A4 Colour Multifunction Inkjet Printer" at bounding box center [381, 144] width 468 height 23
copy h1 "Epson EcoTank ET-2851 A4 Colour Multifunction Inkjet Printer"
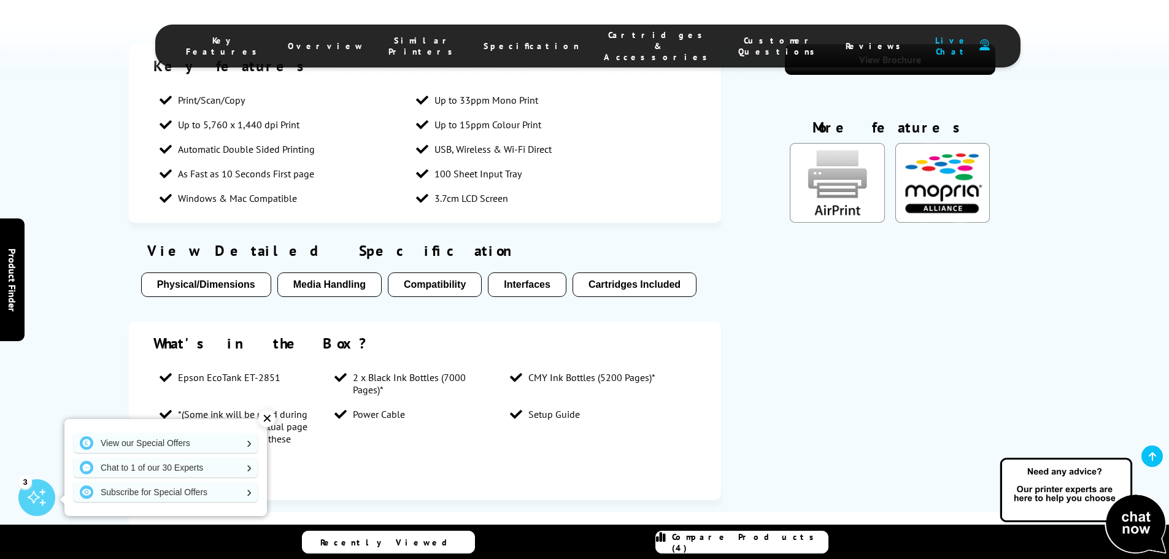
scroll to position [1043, 0]
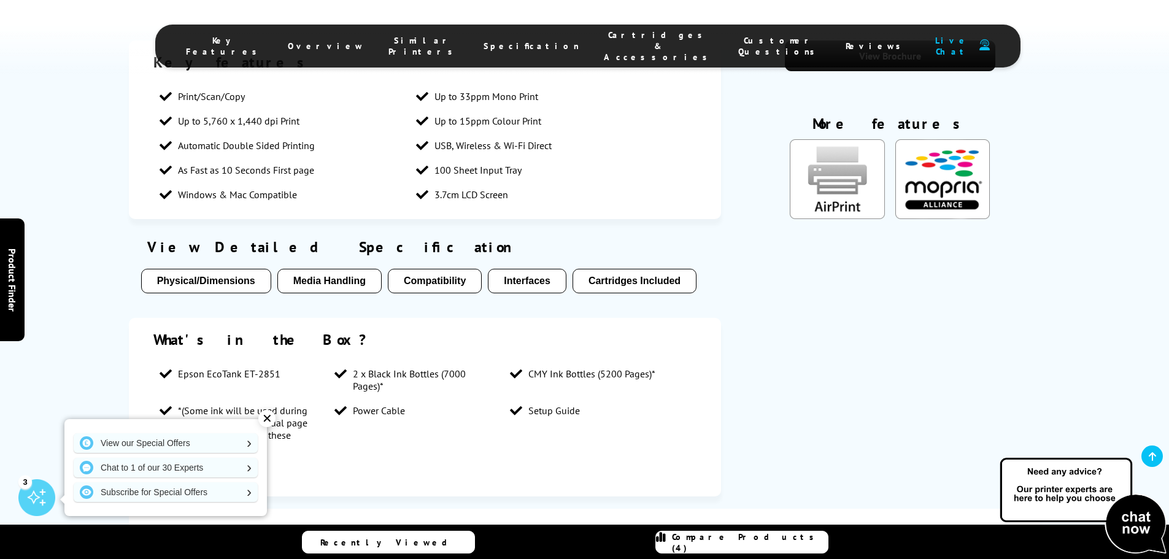
click at [433, 269] on button "Compatibility" at bounding box center [435, 281] width 94 height 25
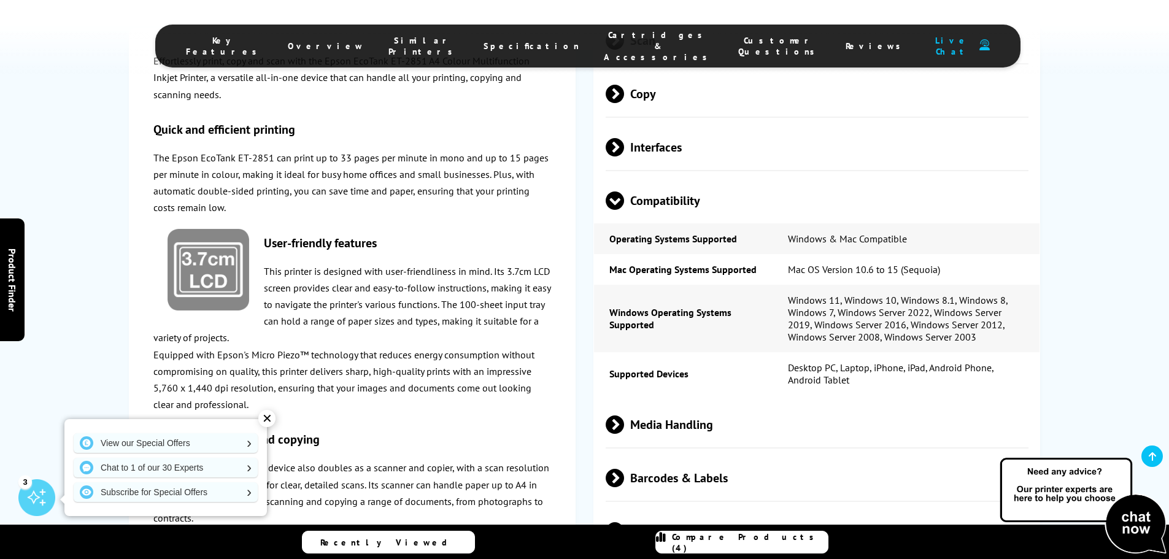
scroll to position [1957, 0]
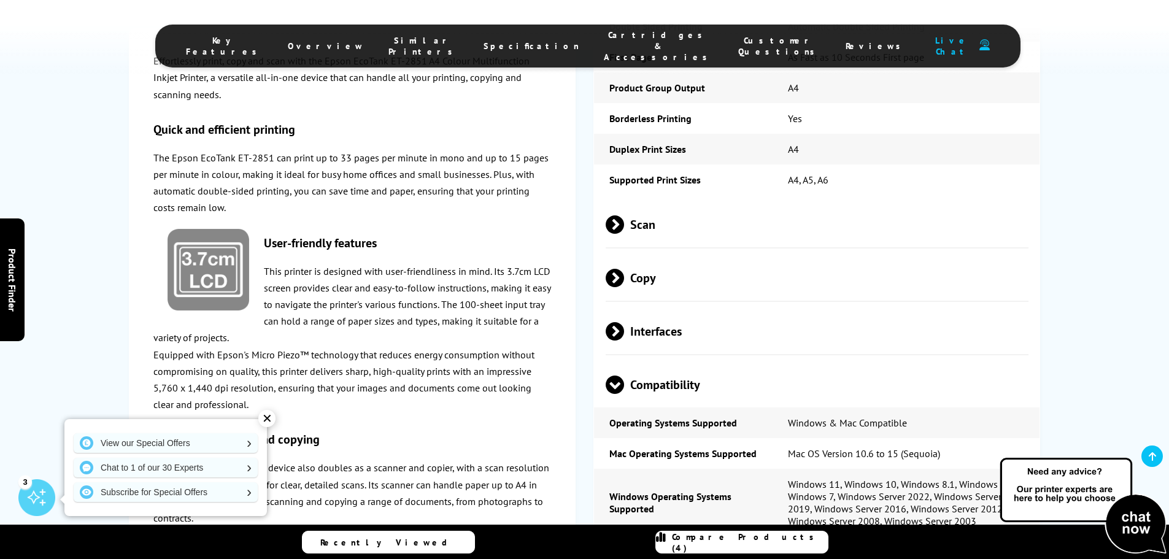
click at [172, 195] on p "The Epson EcoTank ET-2851 can print up to 33 pages per minute in mono and up to…" at bounding box center [352, 183] width 398 height 67
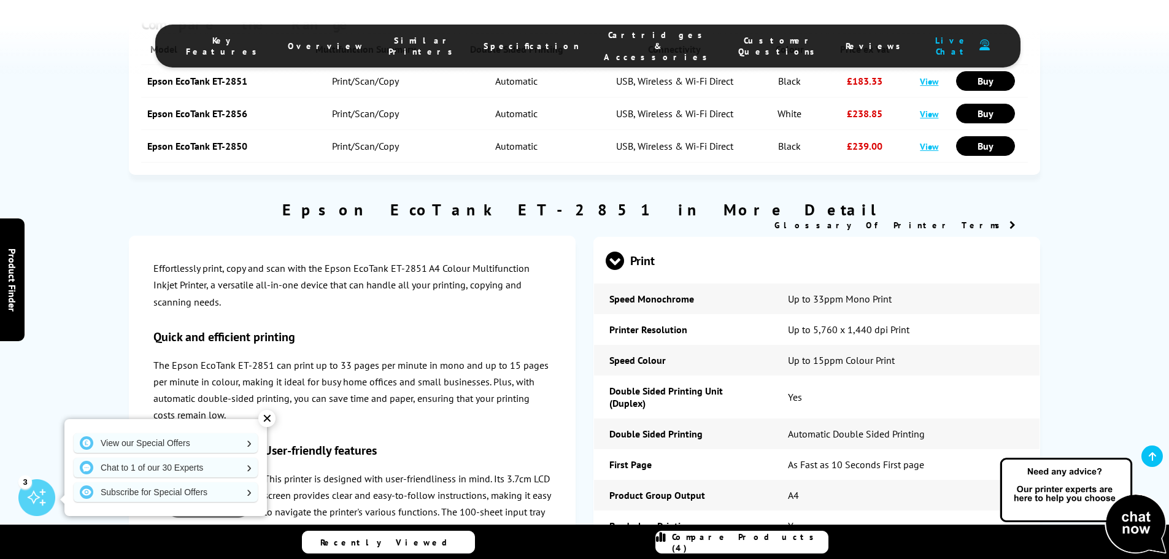
scroll to position [1221, 0]
